Goal: Task Accomplishment & Management: Manage account settings

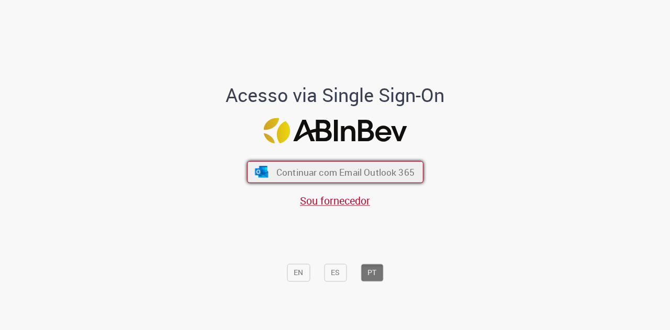
click at [300, 164] on button "Continuar com Email Outlook 365" at bounding box center [335, 172] width 176 height 22
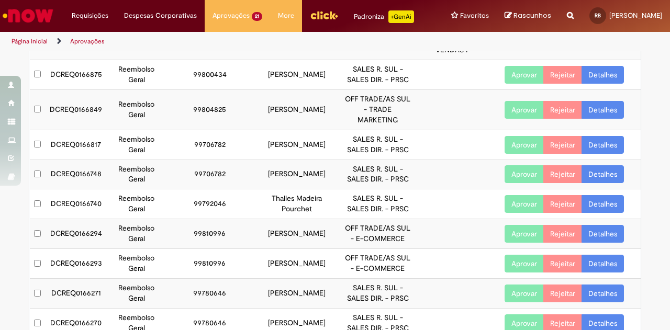
scroll to position [174, 0]
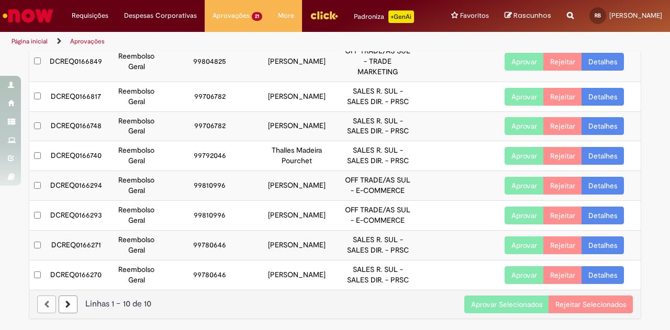
click at [483, 308] on button "Aprovar Selecionados" at bounding box center [506, 305] width 85 height 18
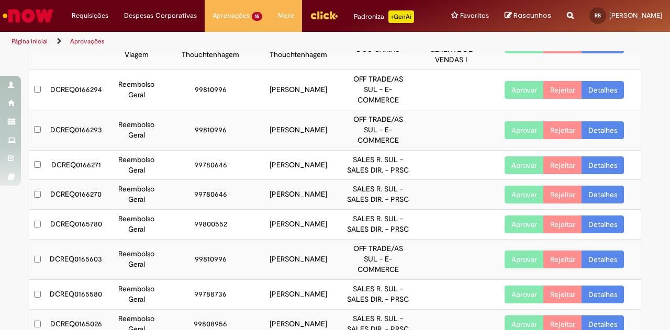
scroll to position [97, 0]
click at [603, 90] on link "Detalhes" at bounding box center [603, 91] width 42 height 18
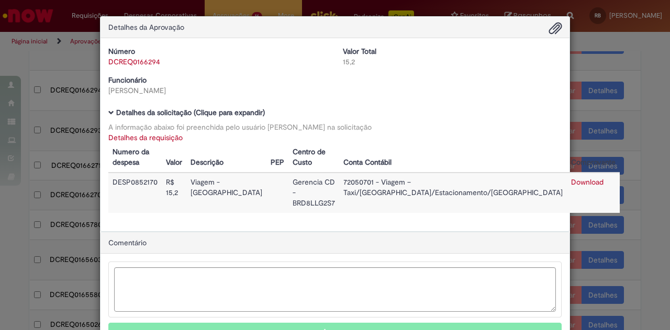
click at [642, 100] on div "Detalhes da Aprovação Número DCREQ0166294 Valor Total 15,2 Funcionário Guilherm…" at bounding box center [335, 165] width 670 height 330
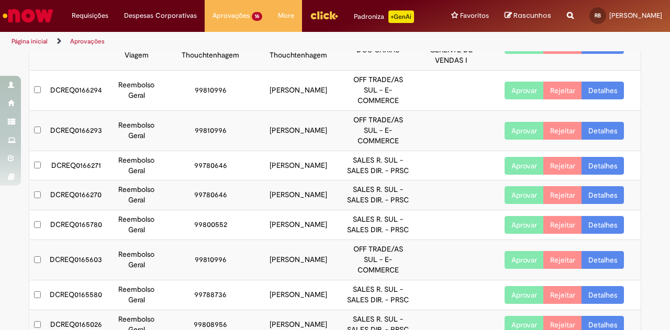
click at [605, 132] on link "Detalhes" at bounding box center [603, 131] width 42 height 18
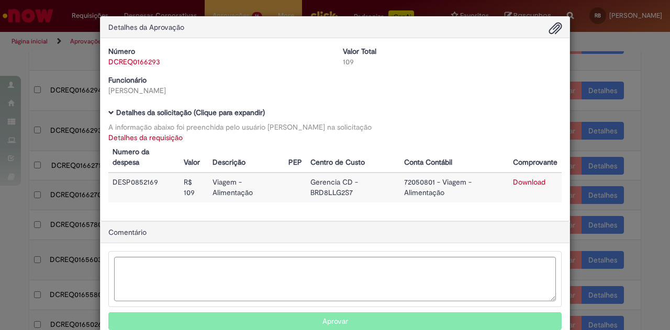
click at [626, 150] on div "Detalhes da Aprovação Número DCREQ0166293 Valor Total 109 Funcionário Guilherme…" at bounding box center [335, 165] width 670 height 330
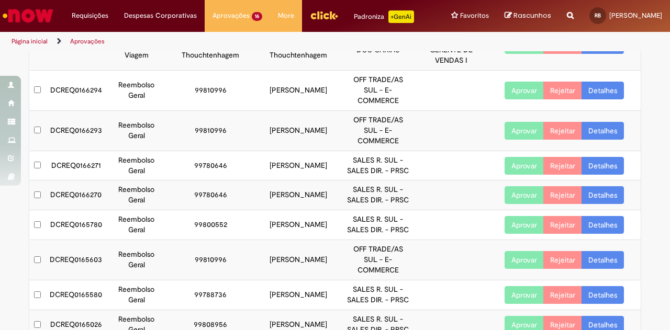
click at [595, 164] on link "Detalhes" at bounding box center [603, 166] width 42 height 18
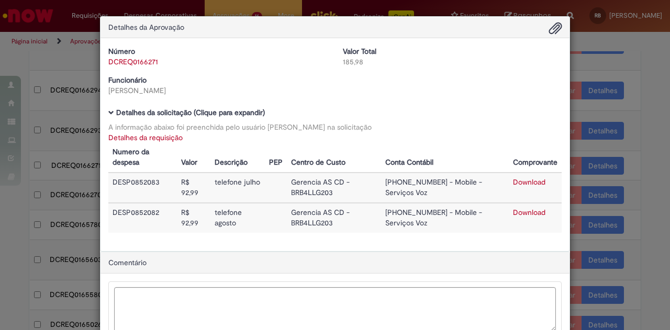
click at [627, 180] on div "Detalhes da Aprovação Número DCREQ0166271 Valor Total 185,98 Funcionário Vinici…" at bounding box center [335, 165] width 670 height 330
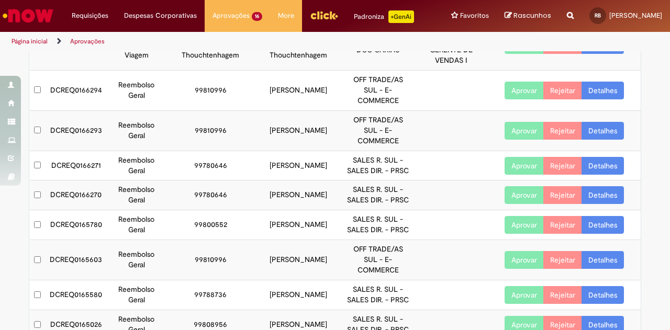
click at [589, 192] on link "Detalhes" at bounding box center [603, 195] width 42 height 18
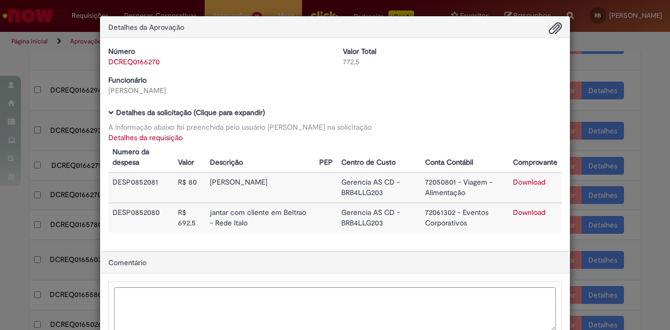
click at [640, 150] on div "Detalhes da Aprovação Número DCREQ0166270 Valor Total 772,5 Funcionário Viniciu…" at bounding box center [335, 165] width 670 height 330
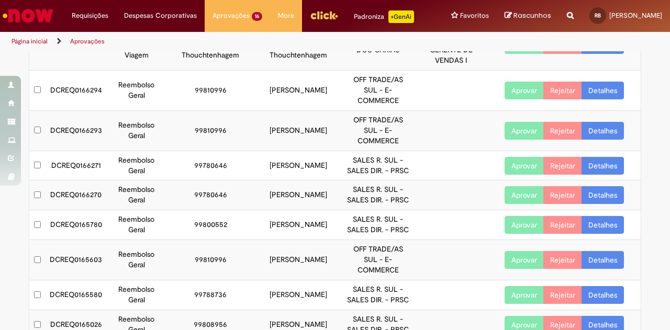
scroll to position [184, 0]
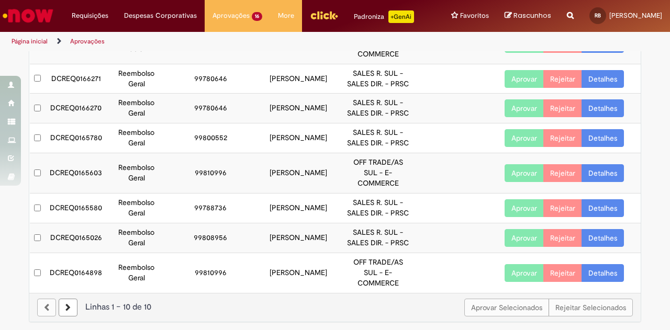
click at [602, 207] on link "Detalhes" at bounding box center [603, 209] width 42 height 18
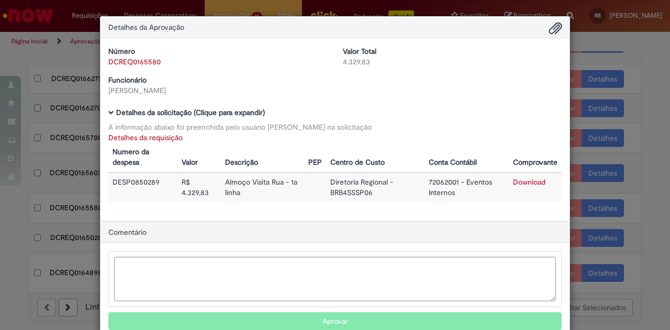
click at [647, 190] on div "Detalhes da Aprovação Número DCREQ0165580 Valor Total 4.329,83 Funcionário Anna…" at bounding box center [335, 165] width 670 height 330
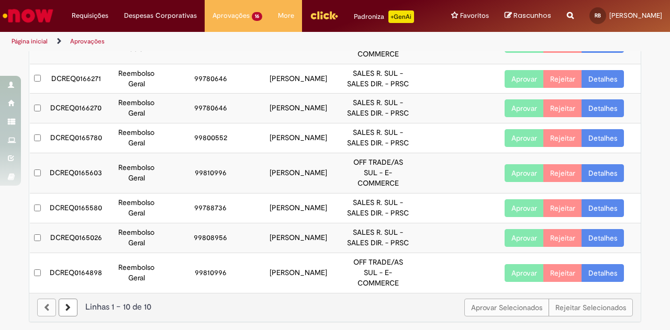
scroll to position [0, 0]
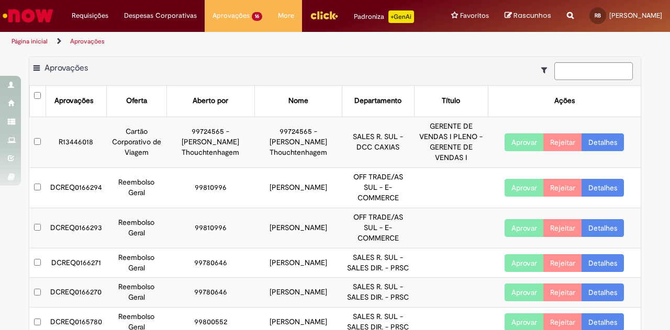
click at [584, 138] on link "Detalhes" at bounding box center [603, 143] width 42 height 18
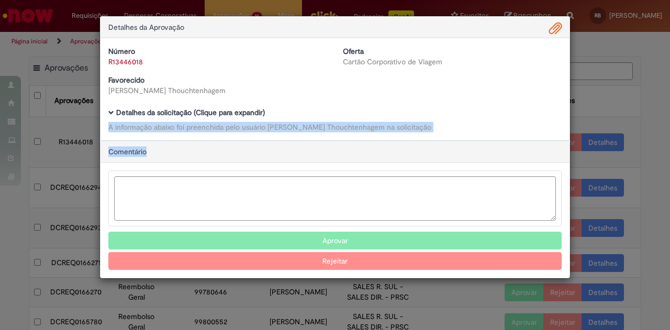
drag, startPoint x: 610, startPoint y: 149, endPoint x: 325, endPoint y: 105, distance: 288.2
click at [325, 105] on div "Detalhes da Aprovação Número R13446018 Oferta Cartão Corporativo de Viagem Favo…" at bounding box center [335, 165] width 670 height 330
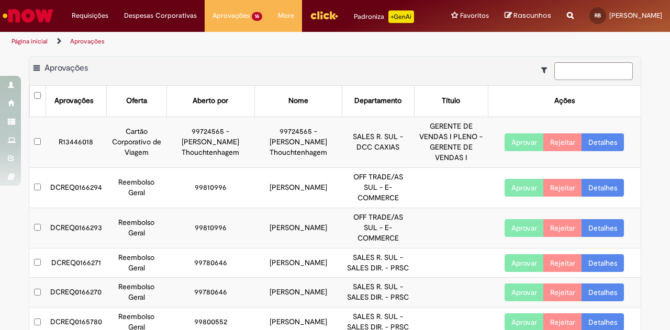
click at [604, 140] on link "Detalhes" at bounding box center [603, 143] width 42 height 18
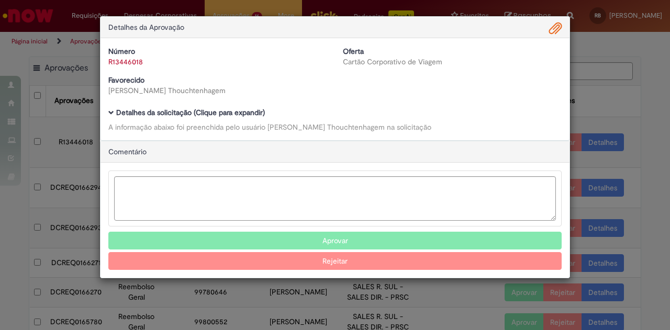
click at [219, 115] on b "Detalhes da solicitação (Clique para expandir)" at bounding box center [190, 112] width 149 height 9
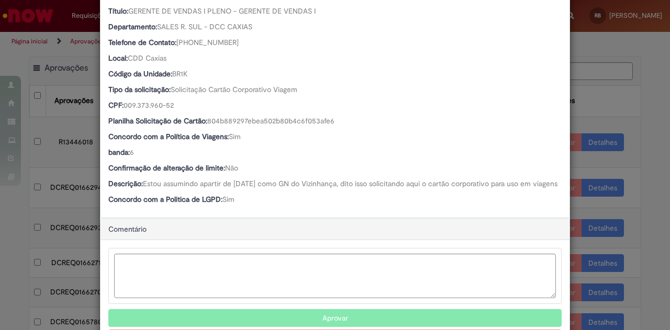
scroll to position [197, 0]
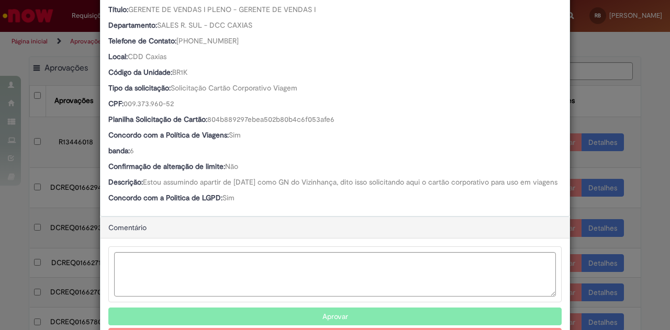
click at [633, 171] on div "Detalhes da Aprovação Número R13446018 Oferta Cartão Corporativo de Viagem Favo…" at bounding box center [335, 165] width 670 height 330
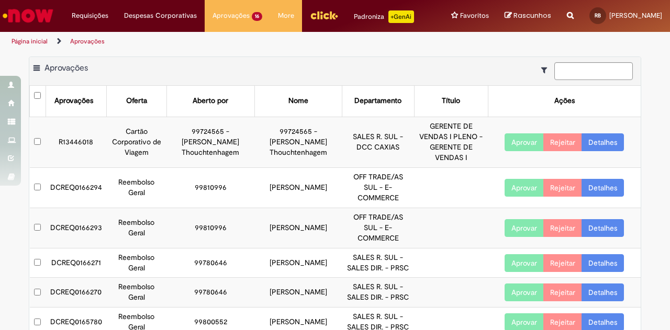
scroll to position [184, 0]
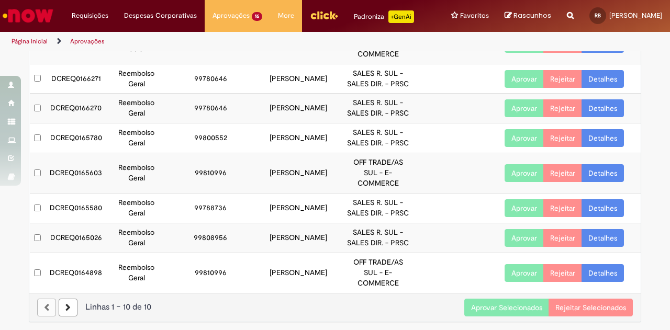
click at [469, 304] on button "Aprovar Selecionados" at bounding box center [506, 308] width 85 height 18
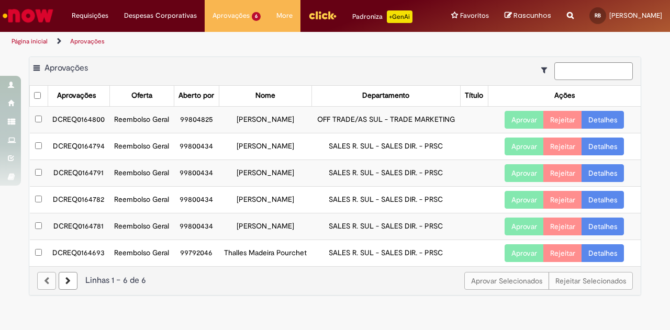
click at [596, 114] on link "Detalhes" at bounding box center [603, 120] width 42 height 18
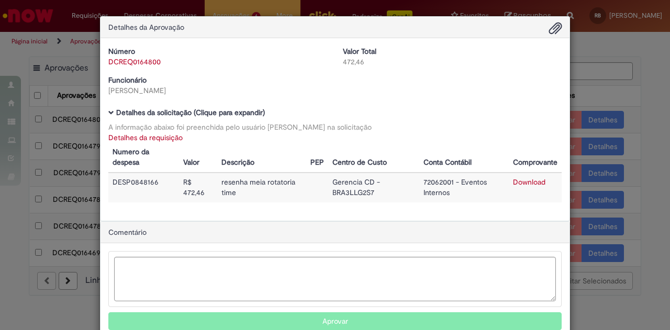
click at [629, 151] on div "Detalhes da Aprovação Número DCREQ0164800 Valor Total 472,46 Funcionário Tainah…" at bounding box center [335, 165] width 670 height 330
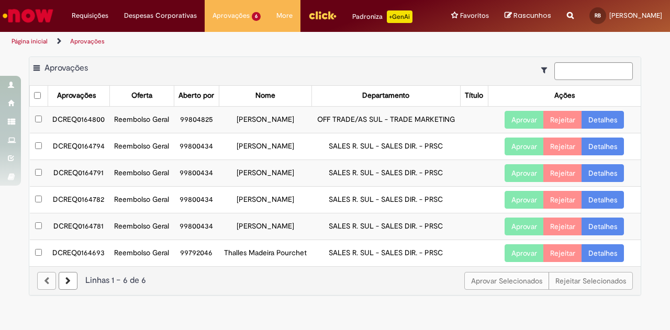
click at [592, 147] on link "Detalhes" at bounding box center [603, 147] width 42 height 18
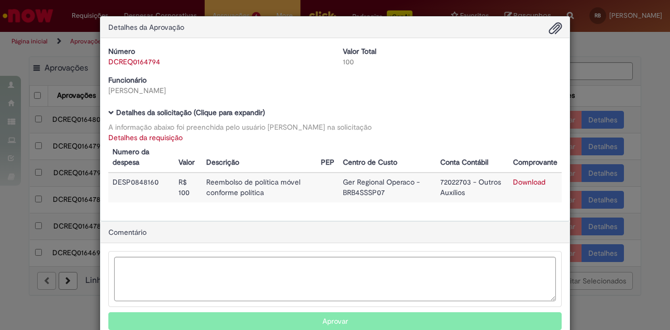
click at [619, 172] on div "Detalhes da Aprovação Número DCREQ0164794 Valor Total 100 Funcionário Pedro Seg…" at bounding box center [335, 165] width 670 height 330
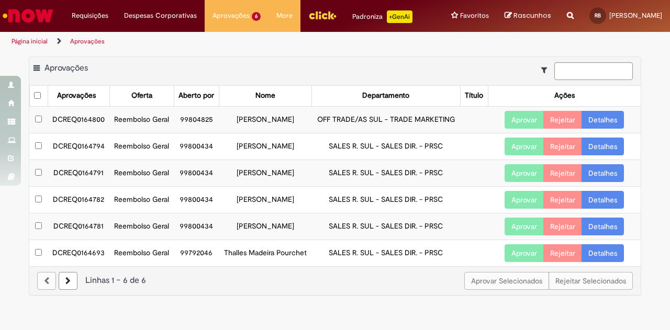
click at [591, 172] on link "Detalhes" at bounding box center [603, 173] width 42 height 18
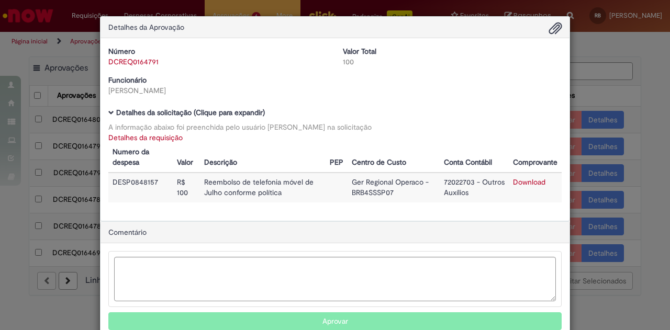
click at [625, 203] on div "Detalhes da Aprovação Número DCREQ0164791 Valor Total 100 Funcionário Pedro Seg…" at bounding box center [335, 165] width 670 height 330
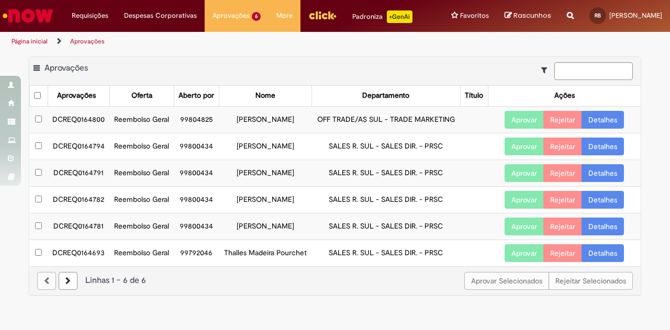
click at [601, 200] on link "Detalhes" at bounding box center [603, 200] width 42 height 18
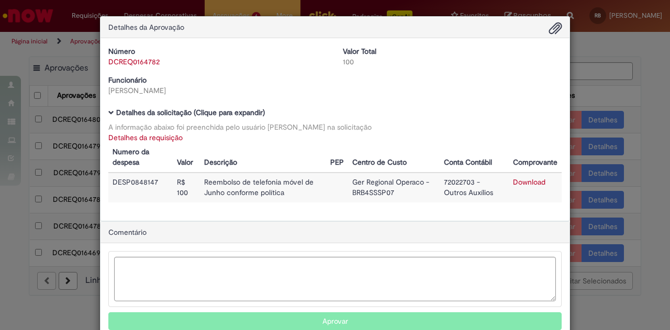
click at [628, 218] on div "Detalhes da Aprovação Número DCREQ0164782 Valor Total 100 Funcionário Pedro Seg…" at bounding box center [335, 165] width 670 height 330
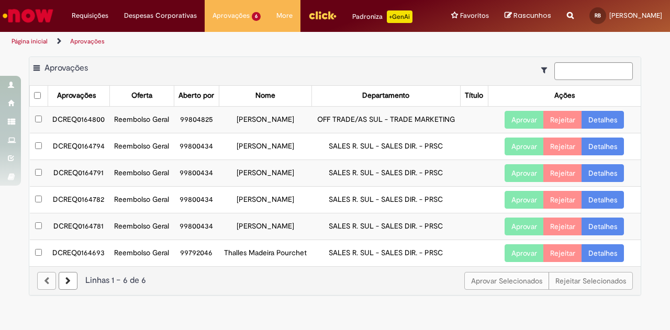
click at [599, 247] on link "Detalhes" at bounding box center [603, 254] width 42 height 18
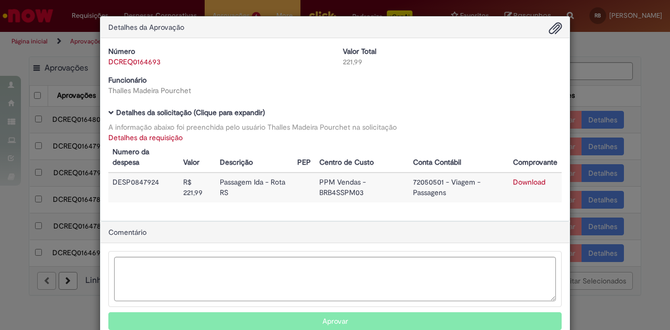
click at [619, 250] on div "Detalhes da Aprovação Número DCREQ0164693 Valor Total 221,99 Funcionário Thalle…" at bounding box center [335, 165] width 670 height 330
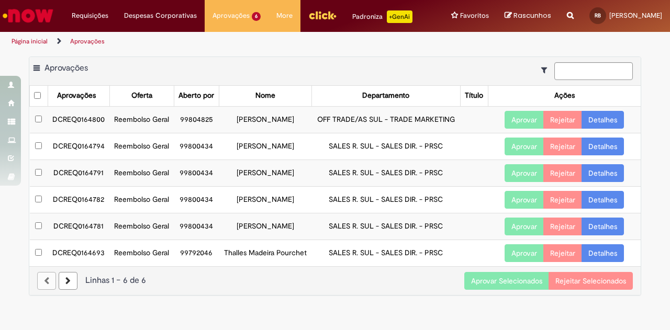
click at [497, 279] on button "Aprovar Selecionados" at bounding box center [506, 281] width 85 height 18
